Goal: Information Seeking & Learning: Learn about a topic

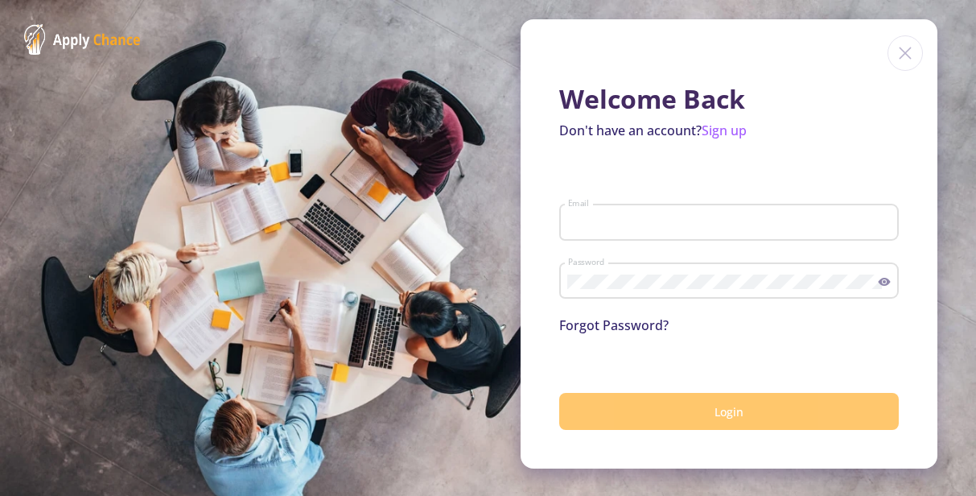
type input "[EMAIL_ADDRESS][DOMAIN_NAME]"
click at [745, 413] on button "Login" at bounding box center [728, 412] width 339 height 38
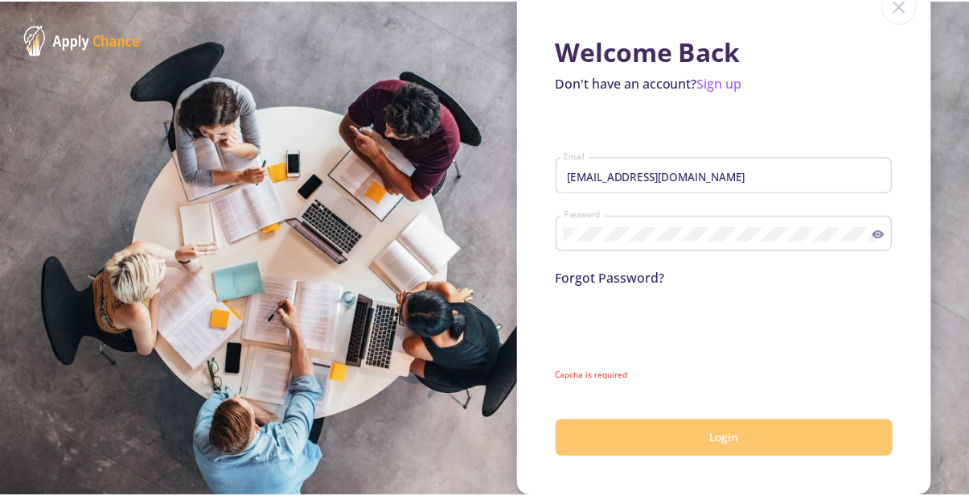
scroll to position [36, 0]
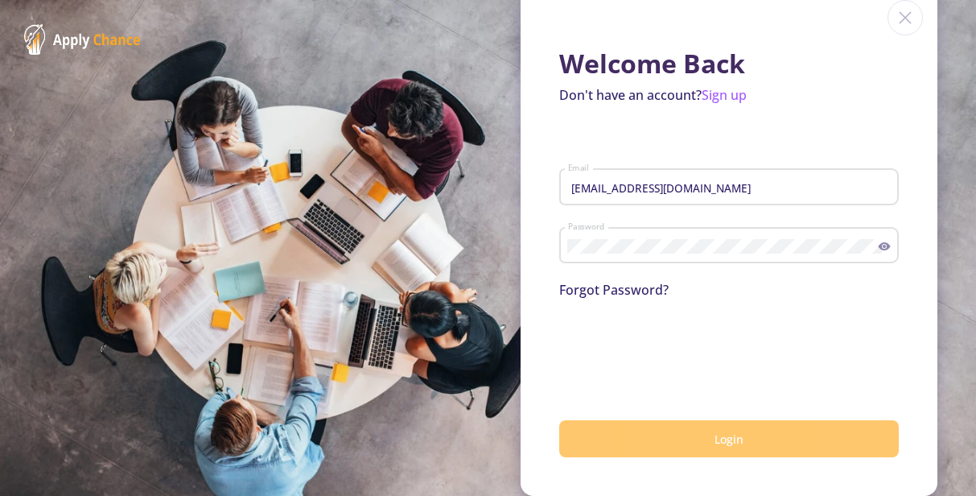
click at [725, 438] on span "Login" at bounding box center [728, 438] width 29 height 15
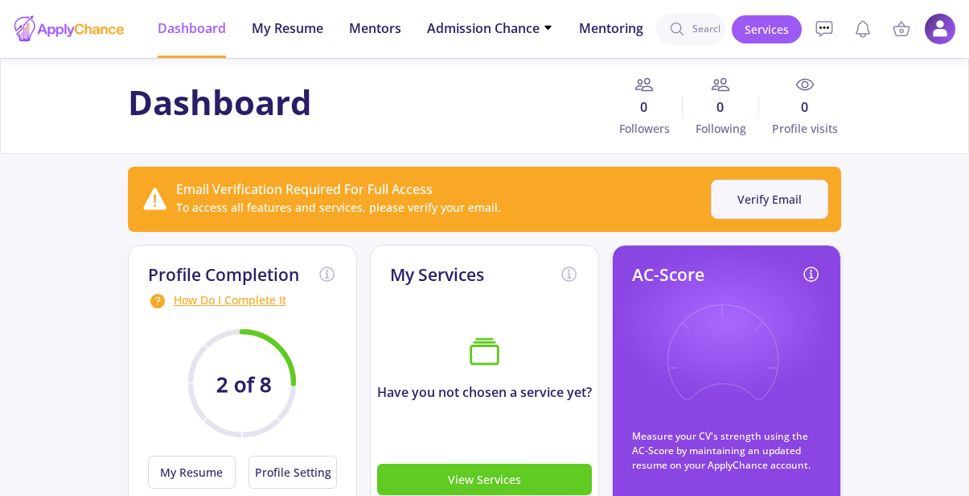
click at [760, 208] on button "Verify Email" at bounding box center [769, 198] width 117 height 39
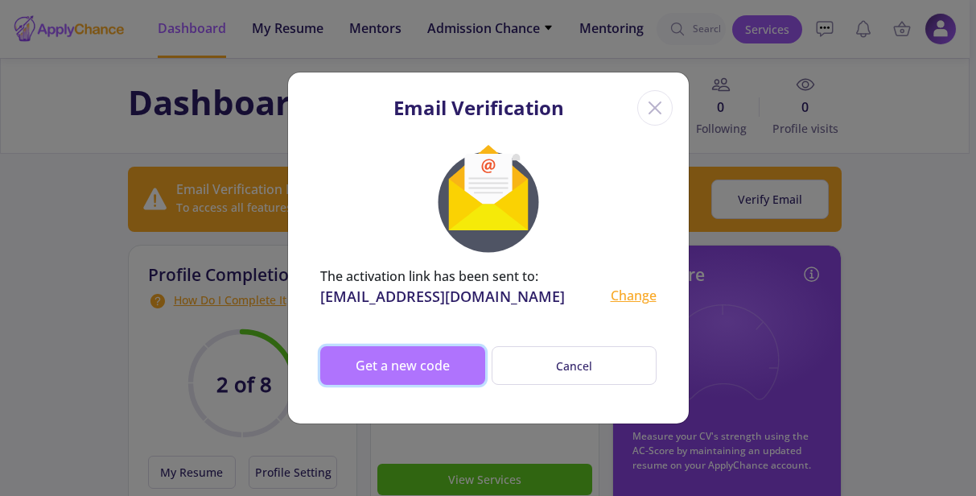
click at [412, 361] on button "Get a new code" at bounding box center [402, 365] width 165 height 39
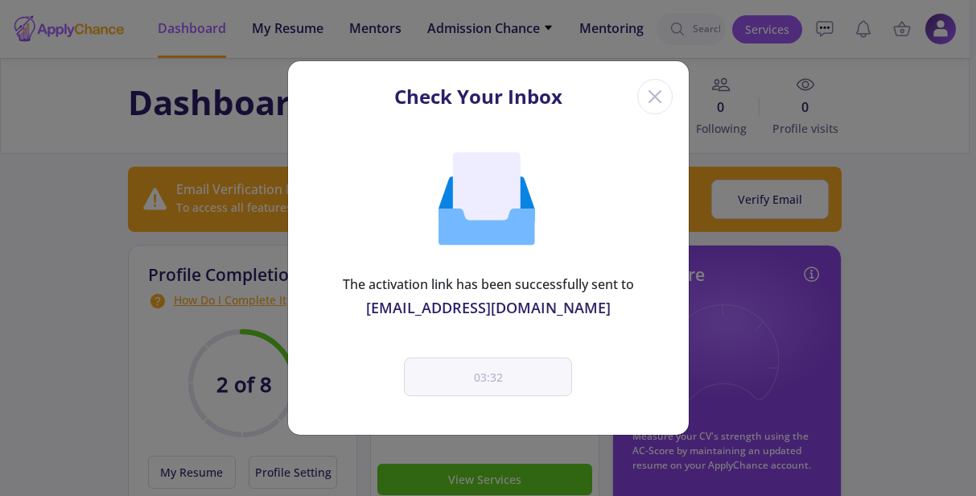
click at [653, 88] on icon "Close" at bounding box center [655, 97] width 26 height 26
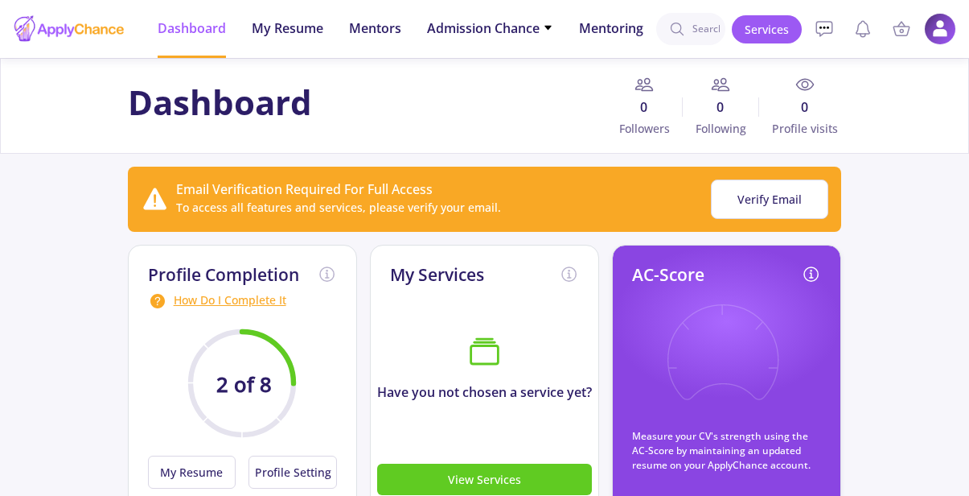
click at [683, 30] on icon at bounding box center [677, 29] width 16 height 16
click at [687, 27] on input at bounding box center [690, 29] width 69 height 32
type input "[GEOGRAPHIC_DATA]"
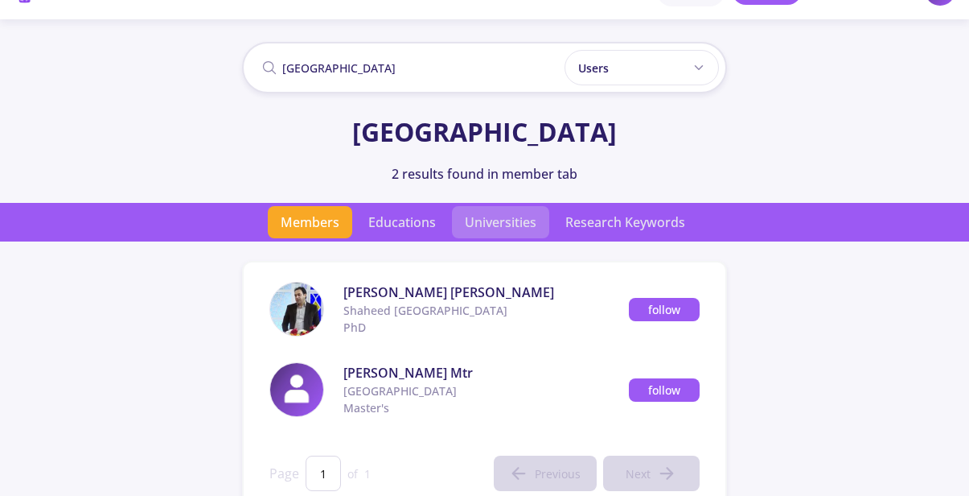
click at [491, 223] on span "Universities" at bounding box center [500, 222] width 97 height 32
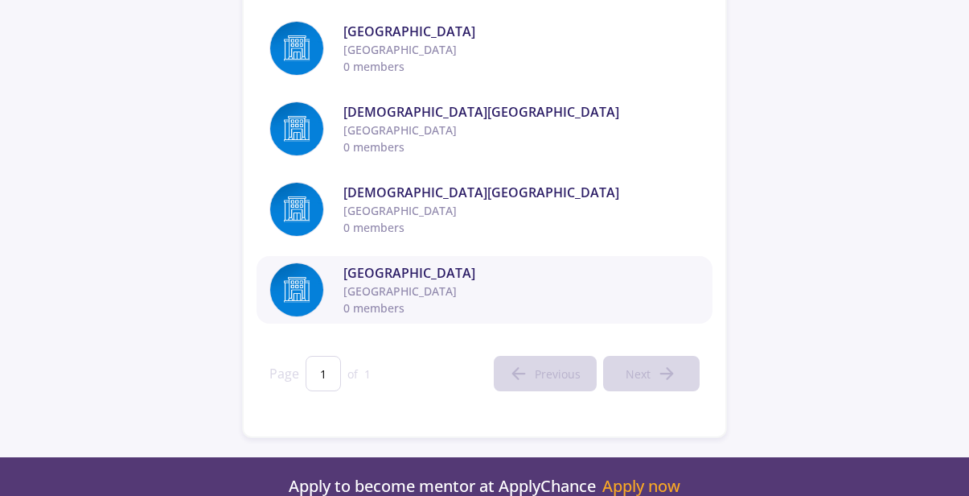
scroll to position [150, 0]
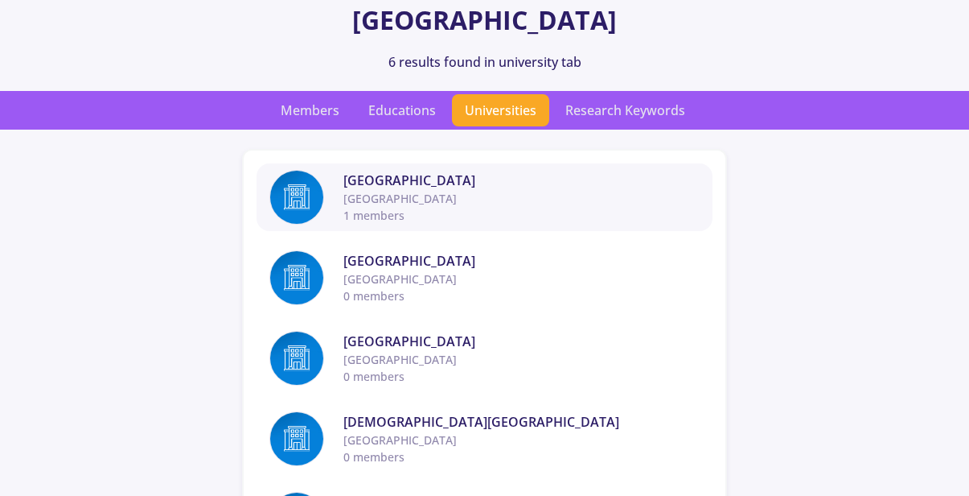
click at [388, 190] on span "[GEOGRAPHIC_DATA]" at bounding box center [522, 198] width 356 height 17
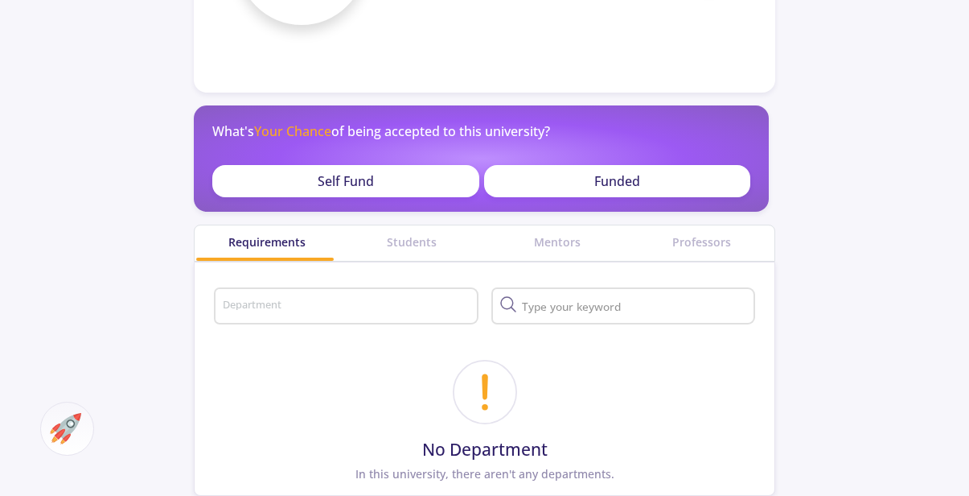
scroll to position [109, 0]
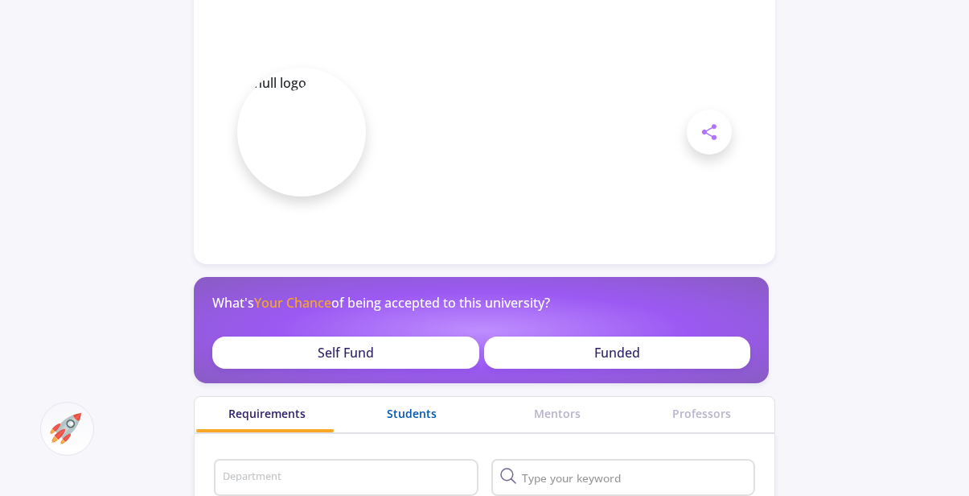
click at [402, 417] on div "Students" at bounding box center [411, 413] width 145 height 17
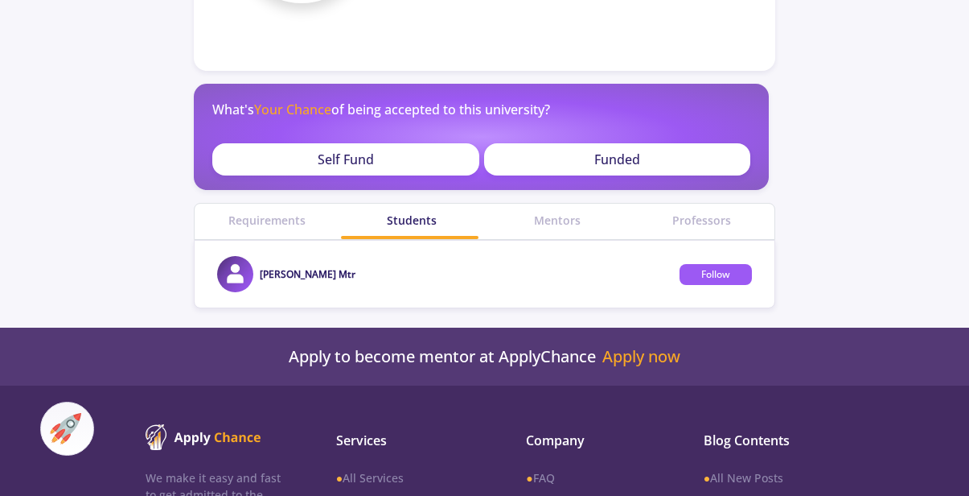
scroll to position [312, 0]
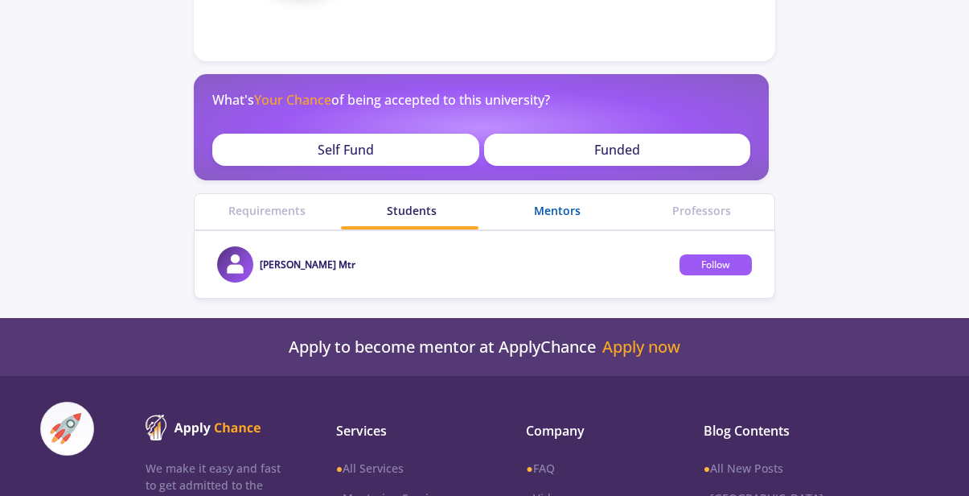
click at [537, 211] on div "Mentors" at bounding box center [557, 210] width 145 height 17
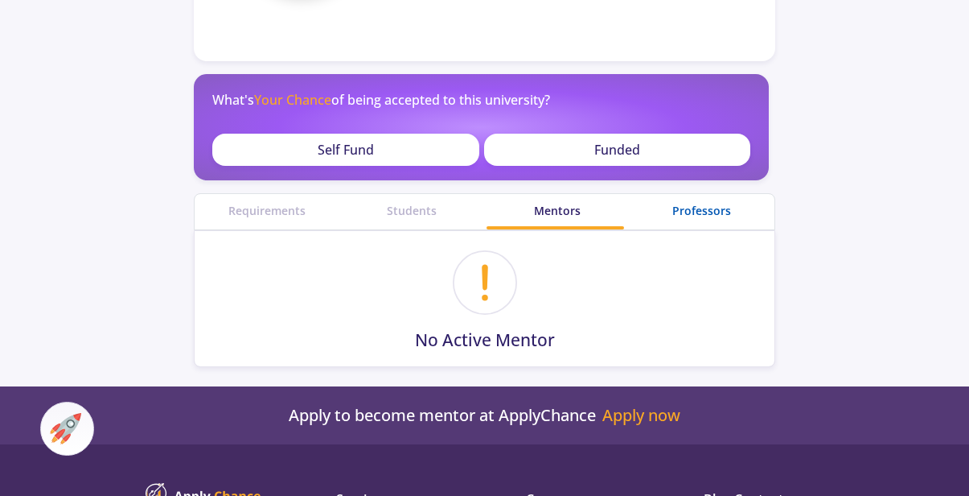
click at [718, 204] on div "Professors" at bounding box center [702, 210] width 145 height 17
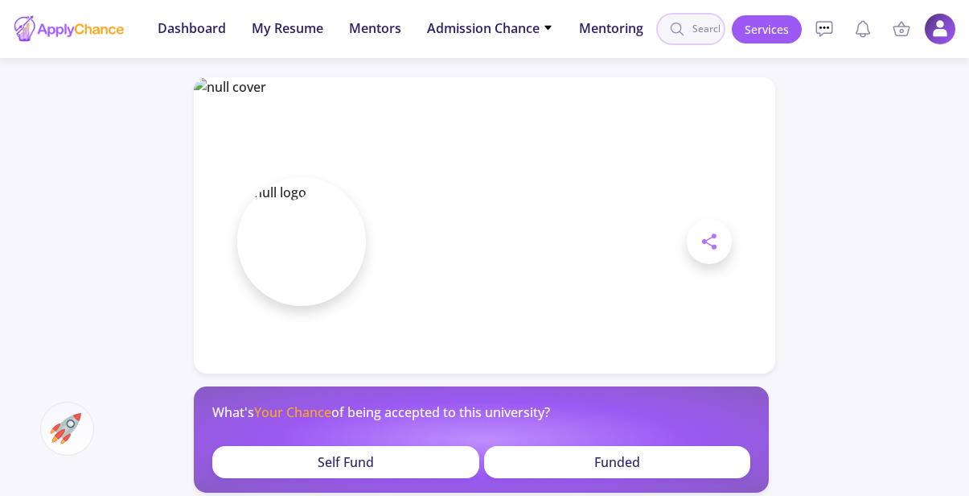
click at [699, 26] on input at bounding box center [690, 29] width 69 height 32
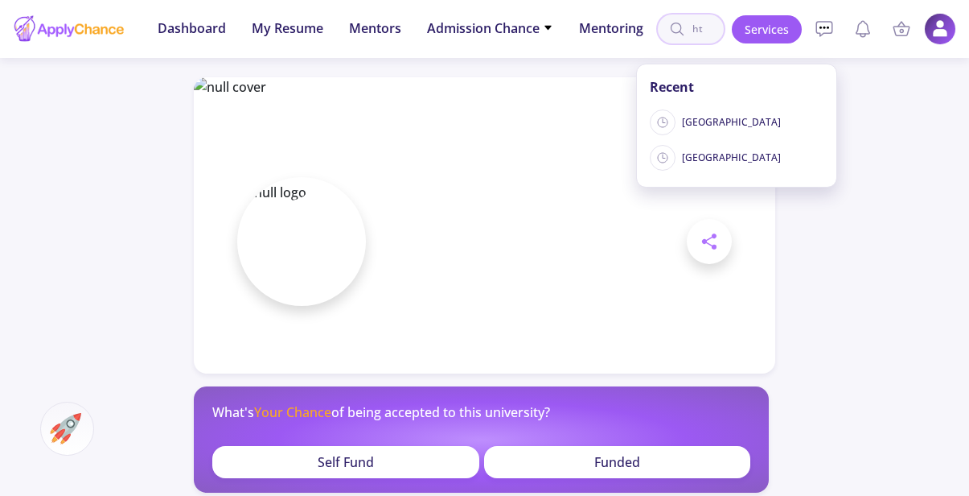
type input "h"
type input "HTW [GEOGRAPHIC_DATA]"
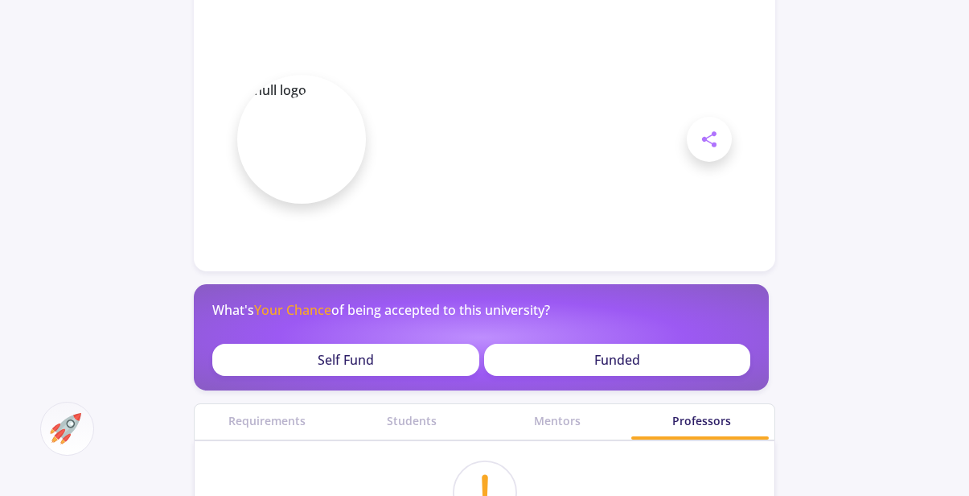
scroll to position [0, 0]
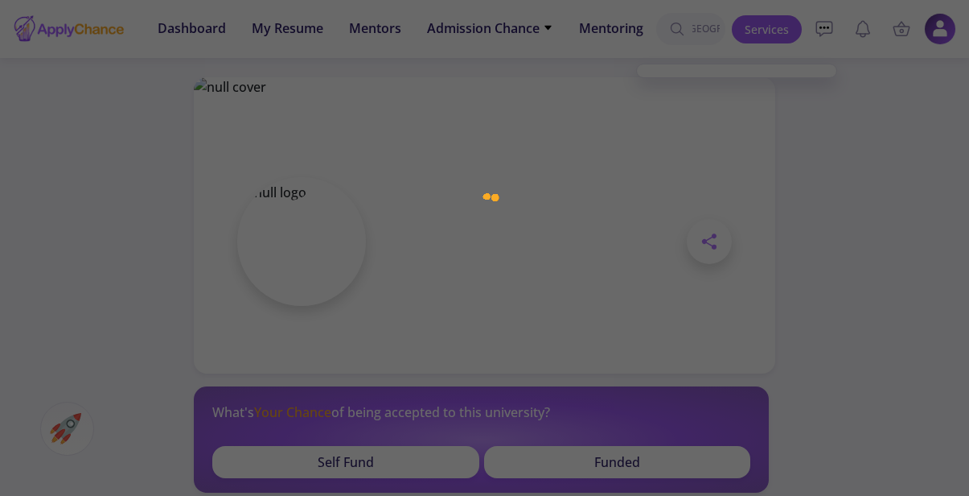
scroll to position [312, 0]
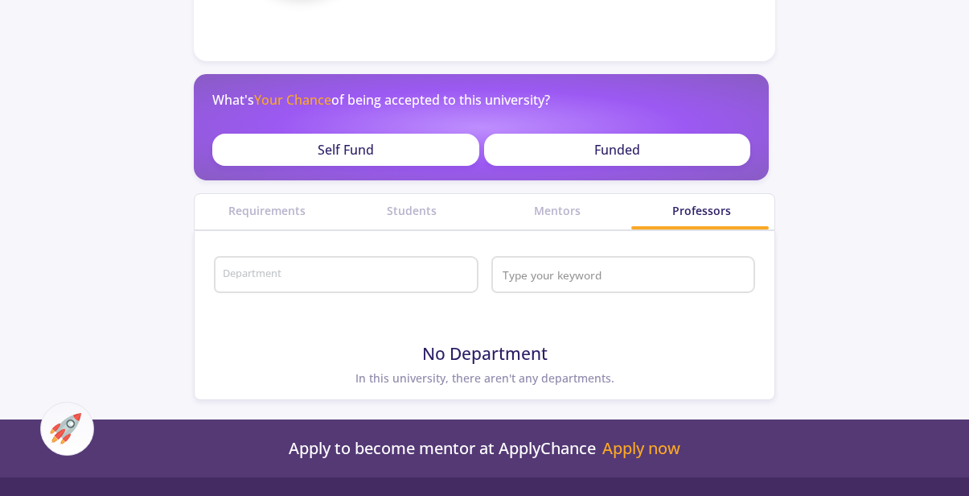
scroll to position [109, 0]
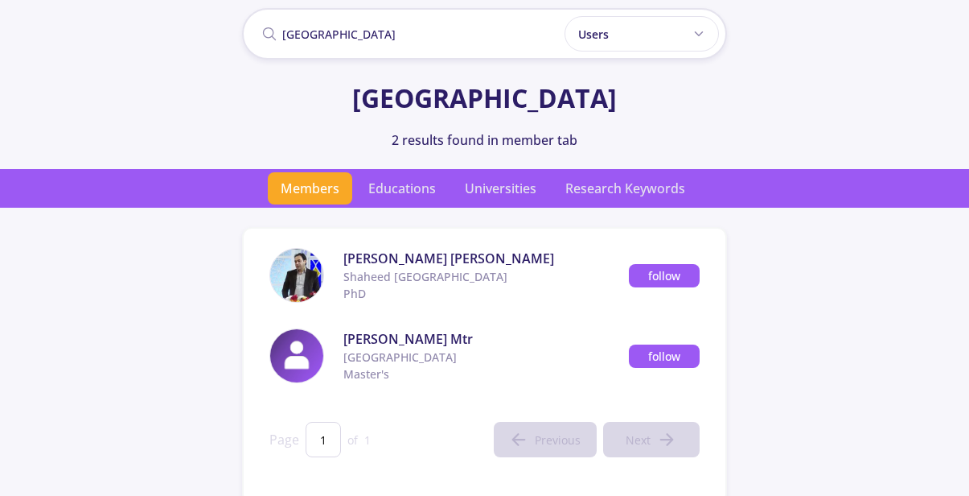
scroll to position [146, 0]
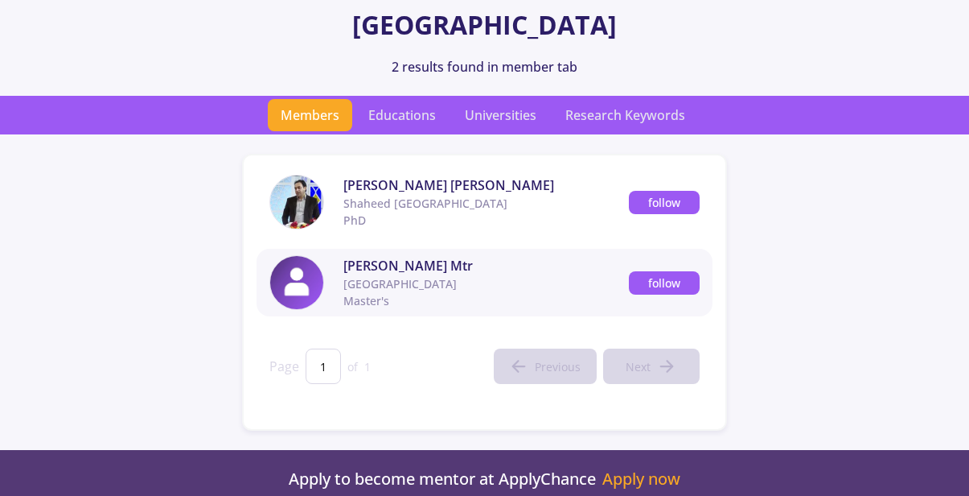
click at [381, 270] on span "[PERSON_NAME] Mtr" at bounding box center [487, 265] width 286 height 19
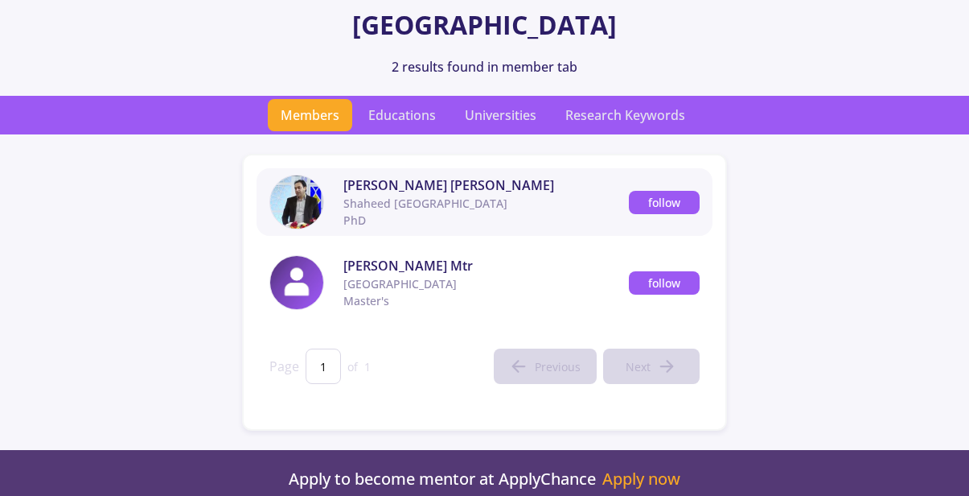
click at [455, 195] on span "Shaheed [GEOGRAPHIC_DATA]" at bounding box center [487, 203] width 286 height 17
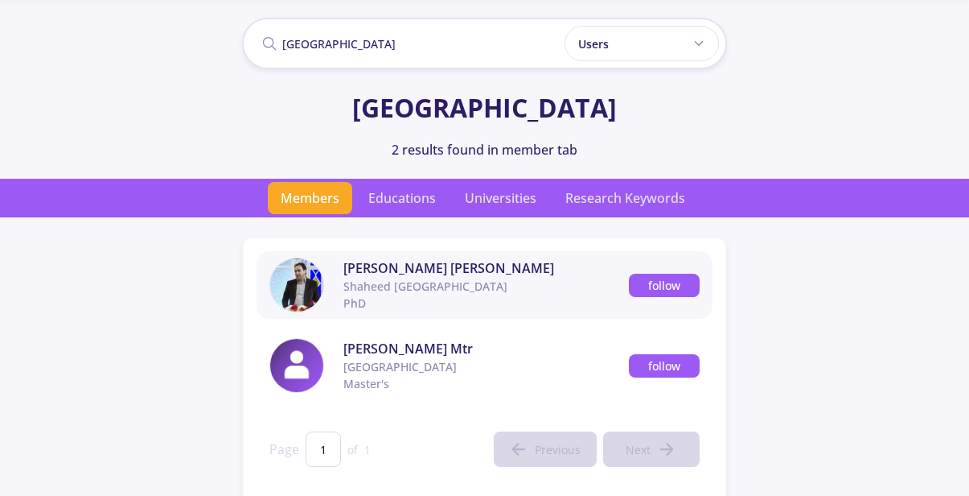
scroll to position [0, 0]
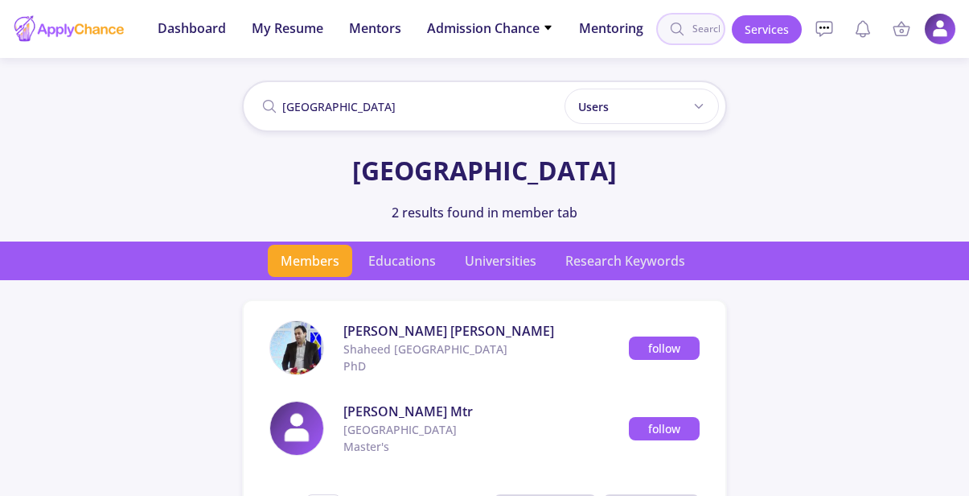
click at [707, 27] on input at bounding box center [690, 29] width 69 height 32
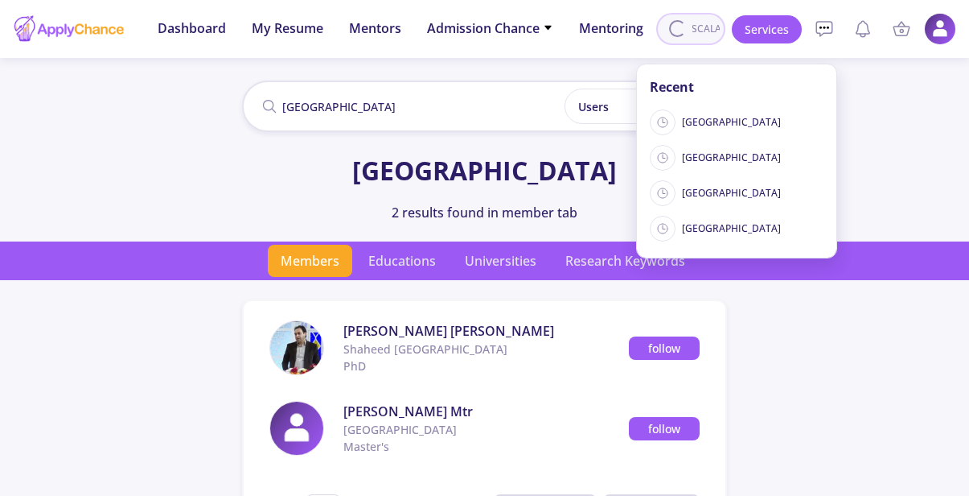
scroll to position [0, 36]
type input "PARIS SCALAY"
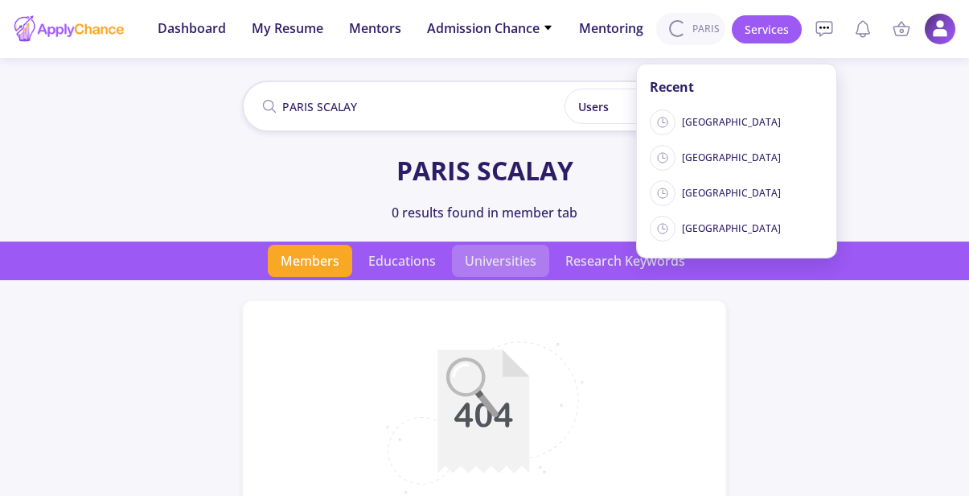
click at [482, 255] on span "Universities" at bounding box center [500, 261] width 97 height 32
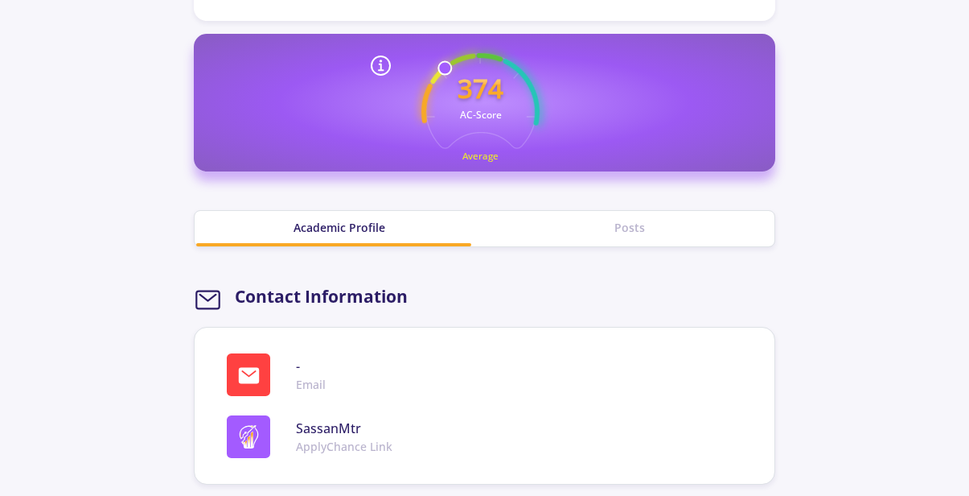
scroll to position [614, 0]
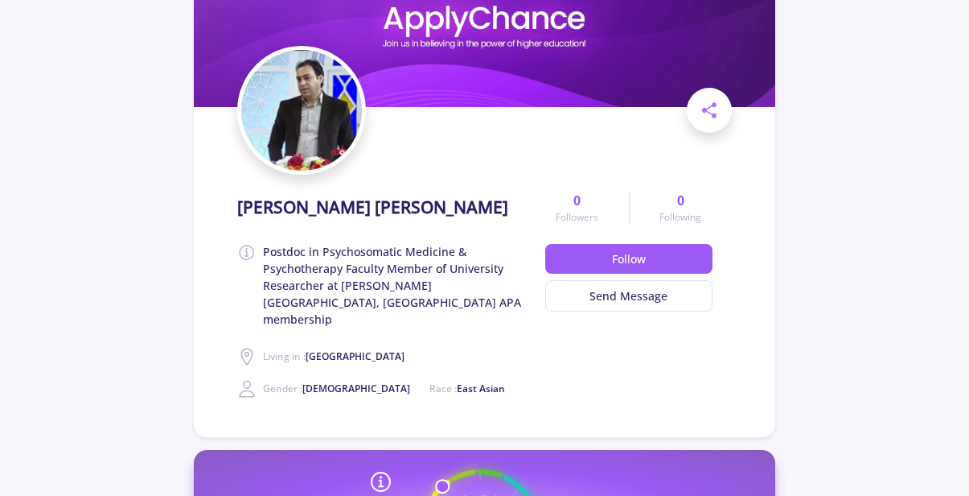
scroll to position [46, 0]
